Goal: Transaction & Acquisition: Purchase product/service

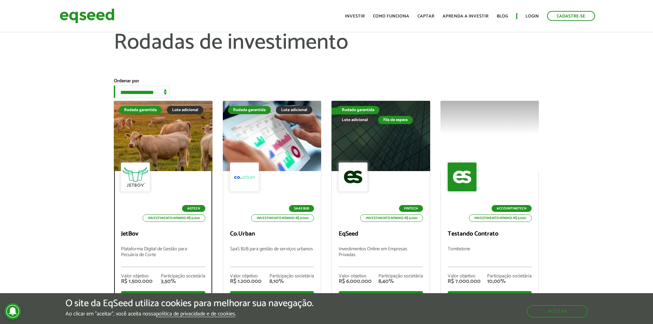
click at [177, 139] on div at bounding box center [163, 136] width 118 height 84
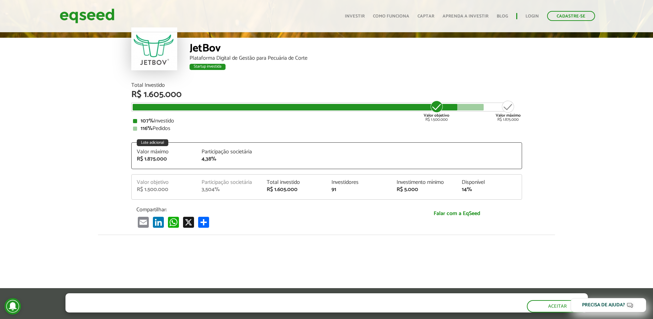
scroll to position [868, 0]
